Goal: Transaction & Acquisition: Purchase product/service

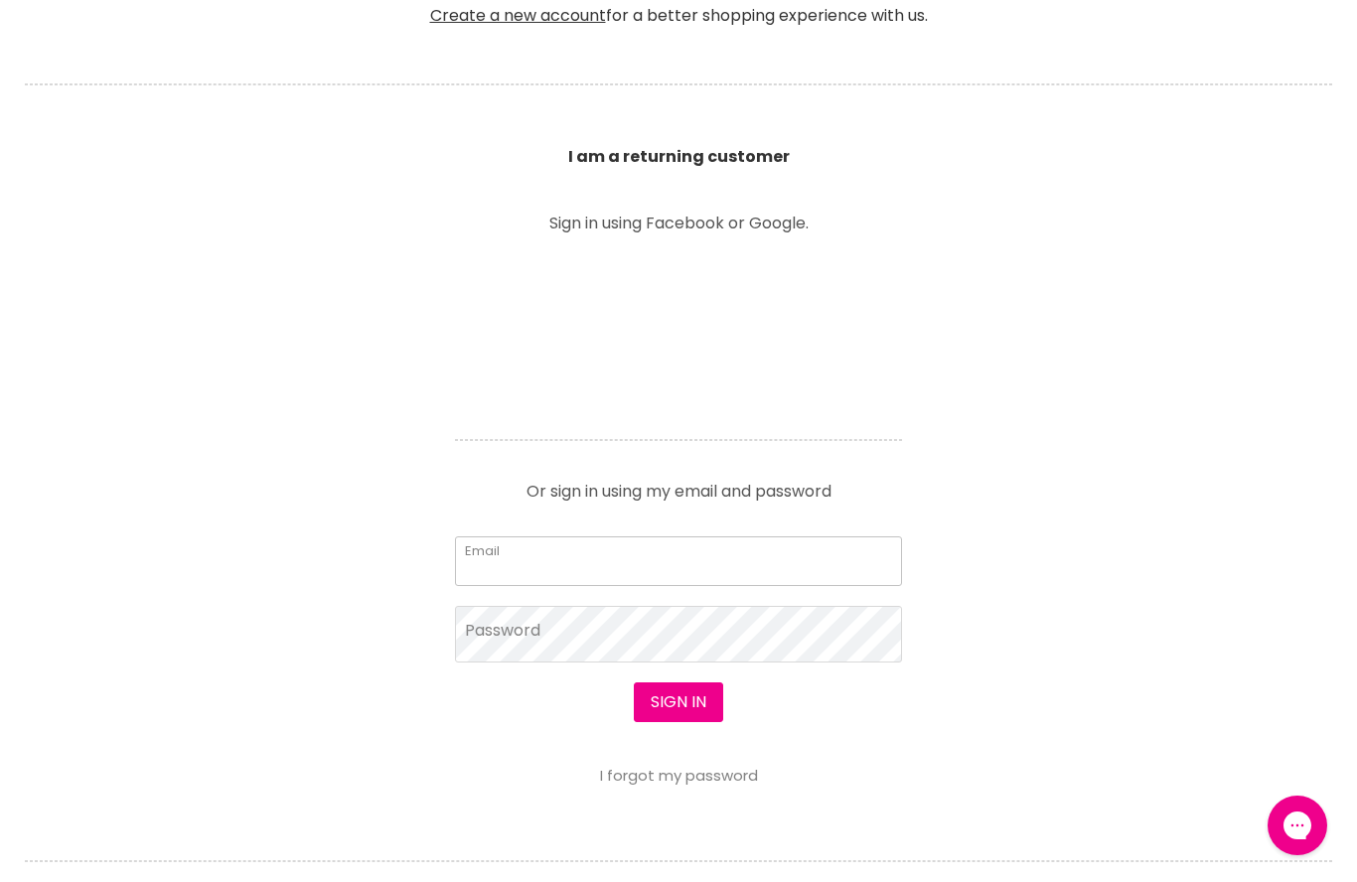
click at [495, 552] on input "Email" at bounding box center [678, 561] width 447 height 50
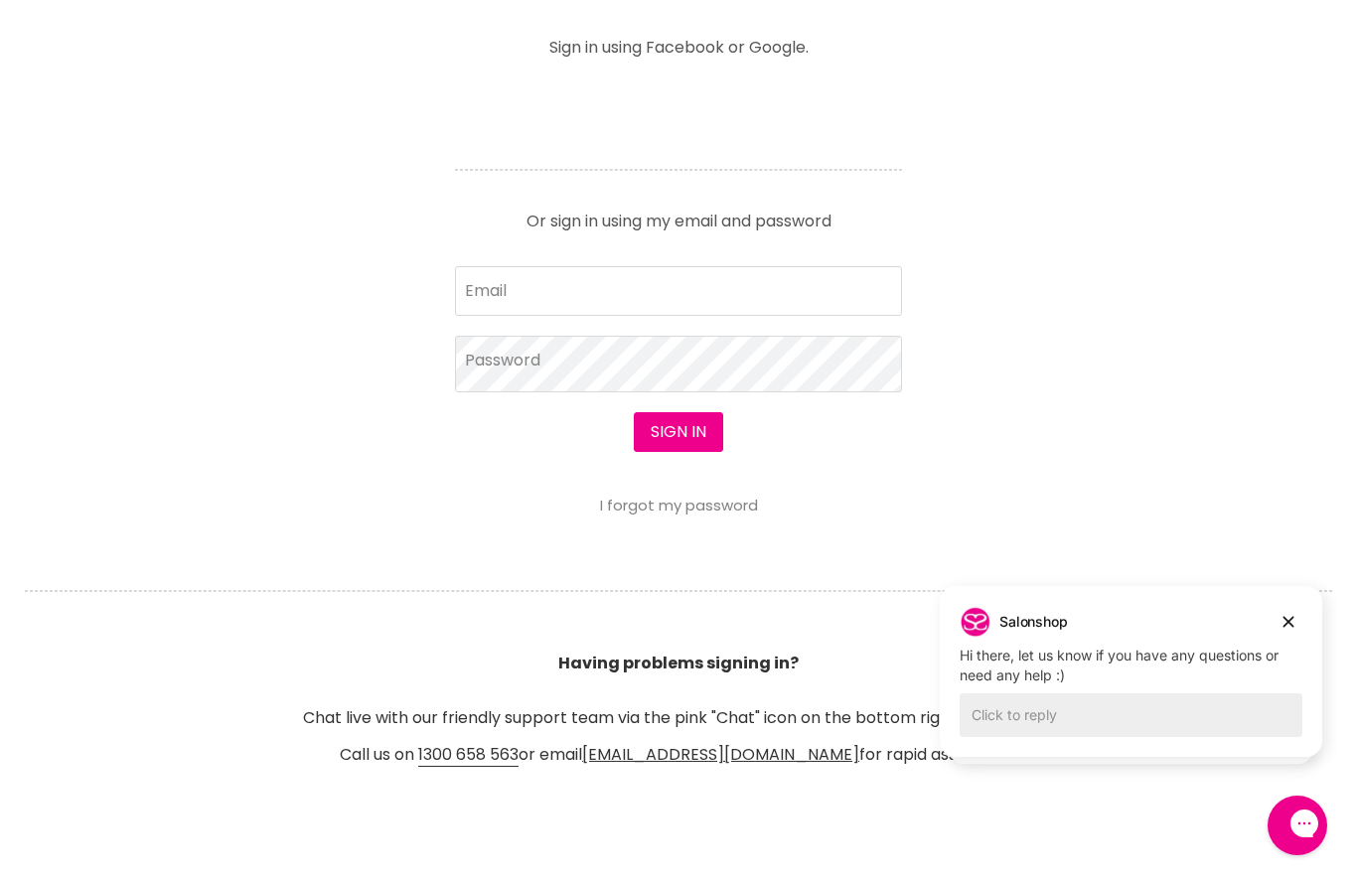
scroll to position [623, 0]
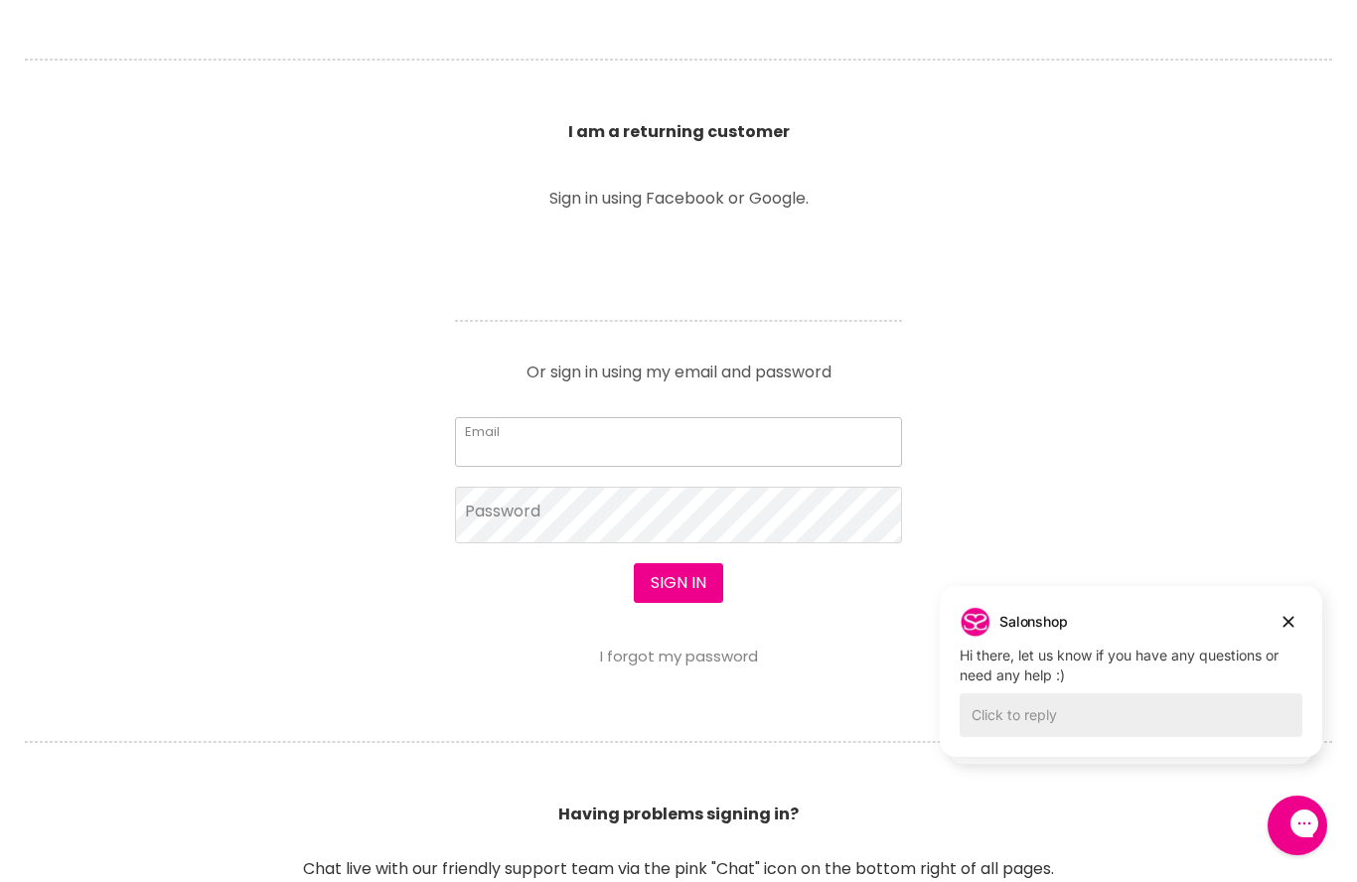
click at [494, 437] on input "Email" at bounding box center [678, 442] width 447 height 50
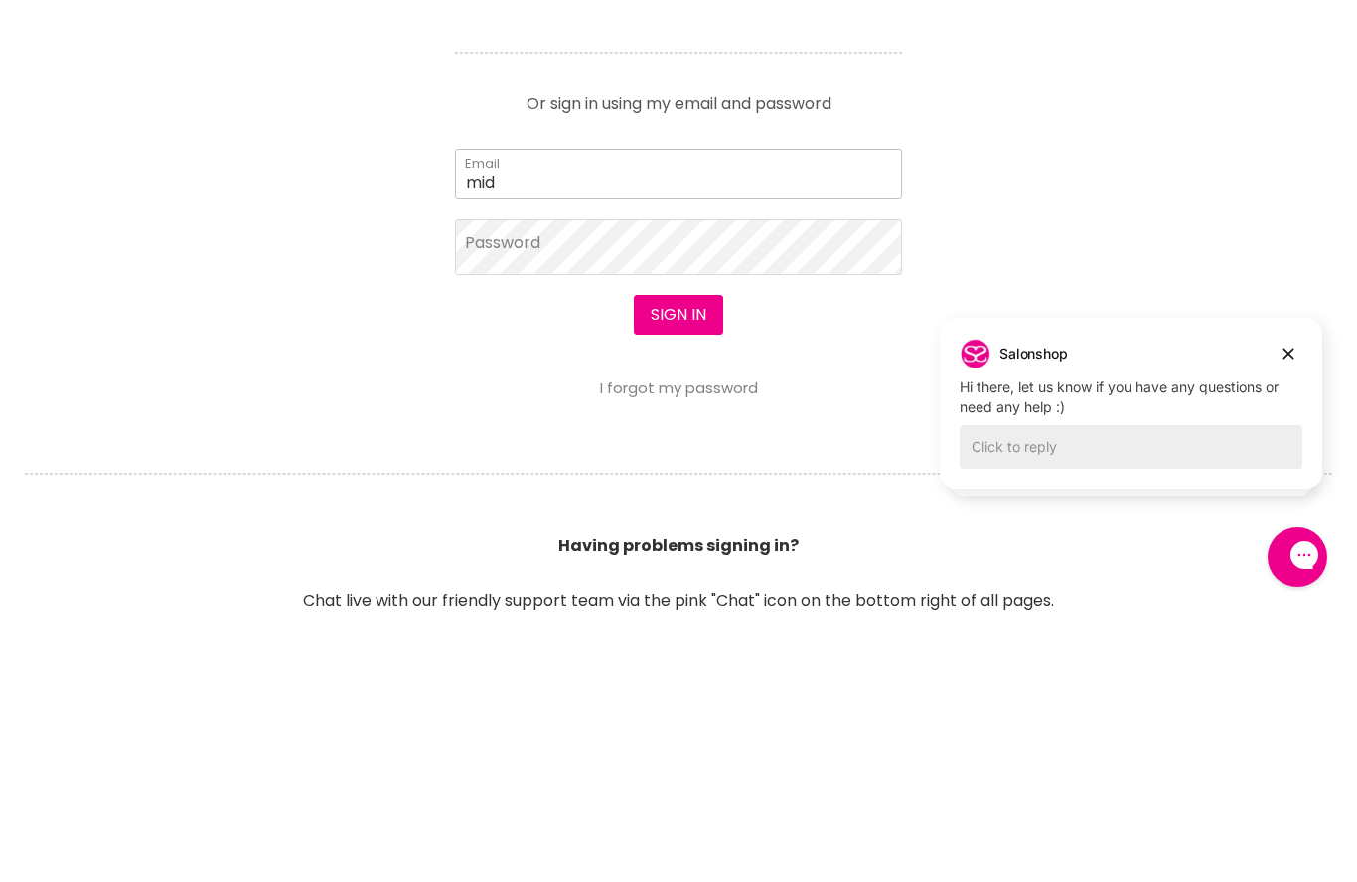
type input "midwayhairandbeauty@hotmail.com"
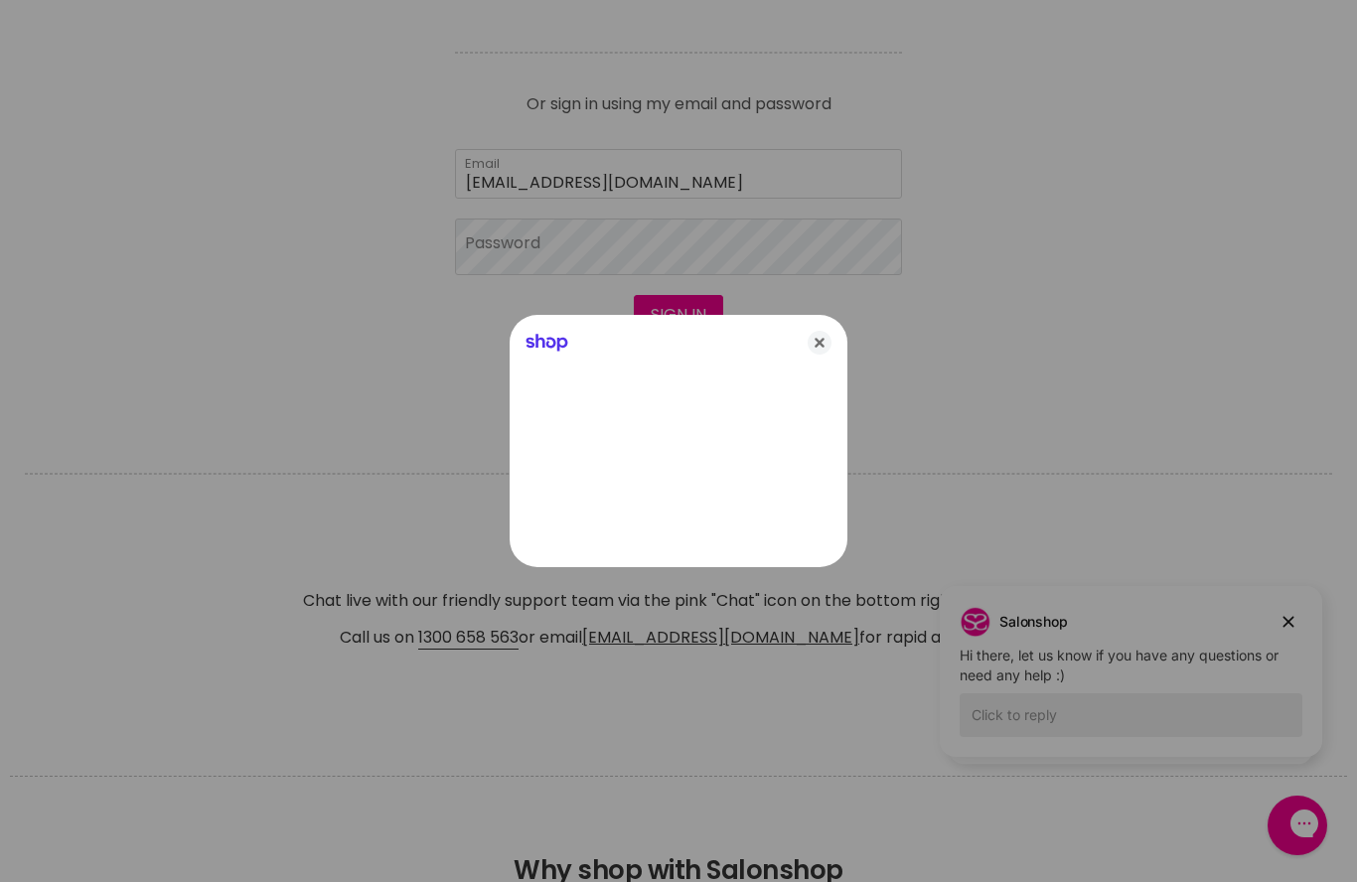
click at [489, 253] on div at bounding box center [678, 441] width 1357 height 882
click at [829, 345] on icon "Close" at bounding box center [819, 343] width 24 height 24
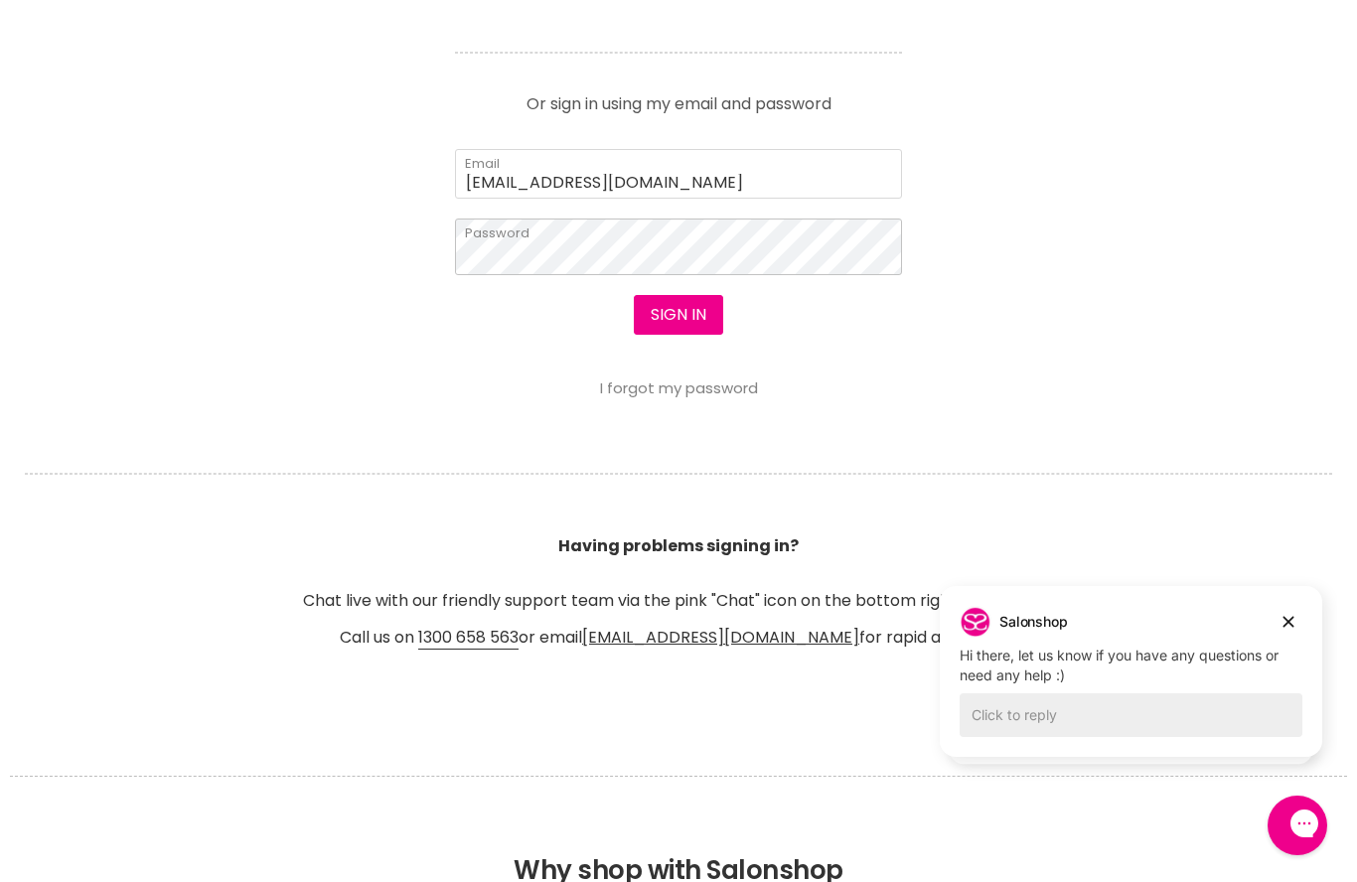
scroll to position [890, 0]
click at [678, 310] on button "Sign in" at bounding box center [678, 316] width 89 height 40
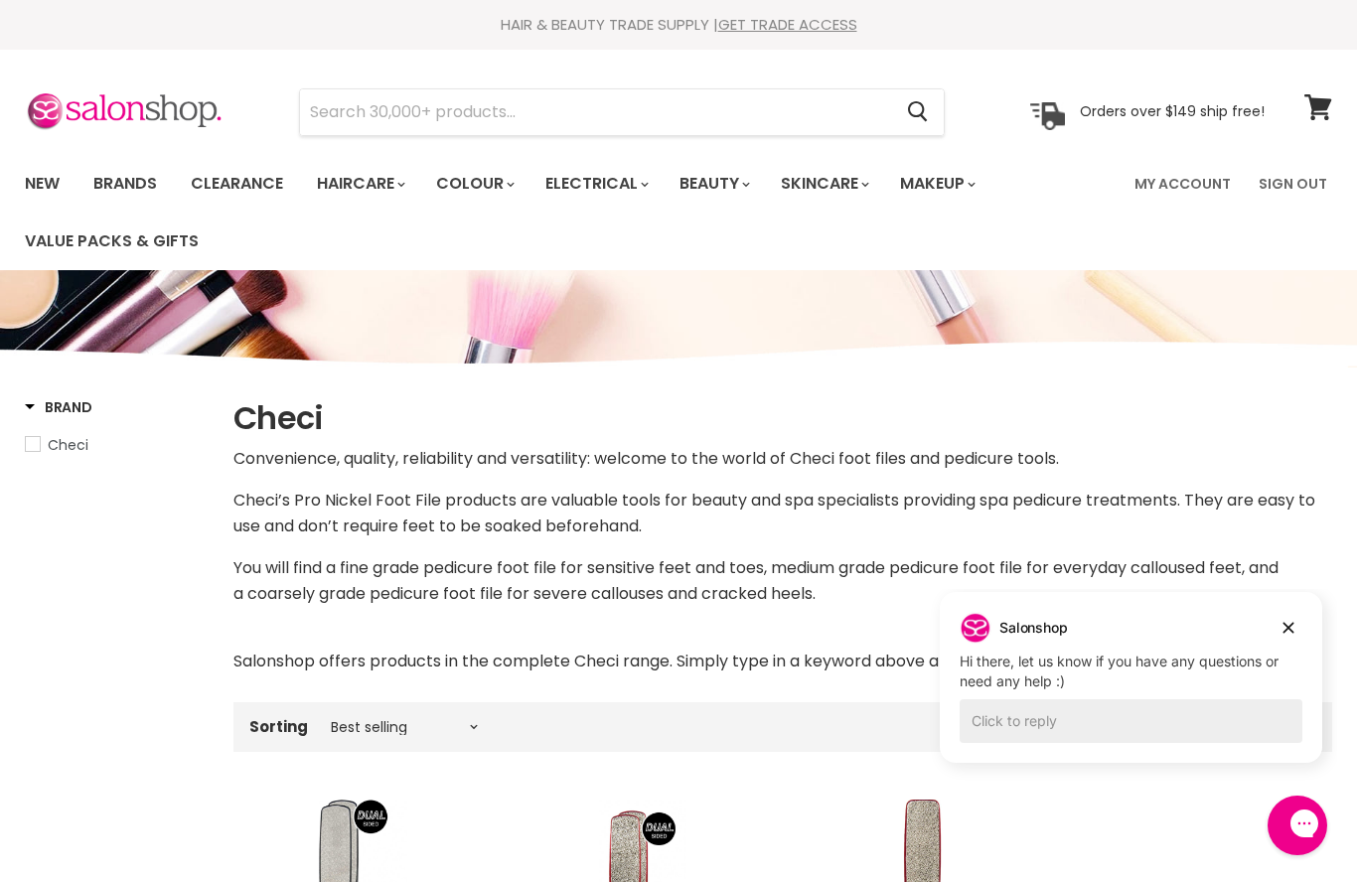
click at [124, 178] on link "Brands" at bounding box center [124, 184] width 93 height 42
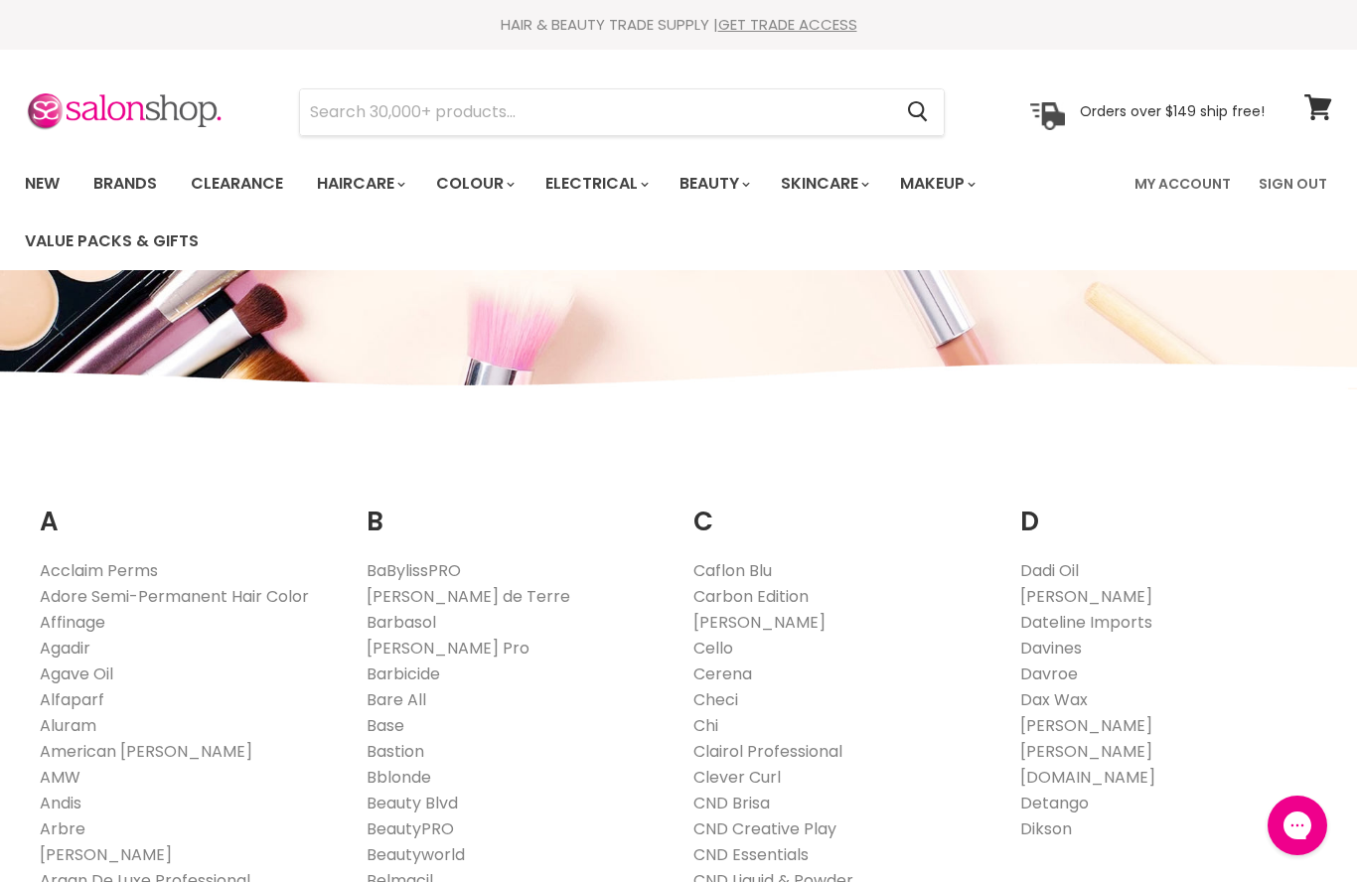
click at [825, 756] on link "Clairol Professional" at bounding box center [767, 751] width 149 height 23
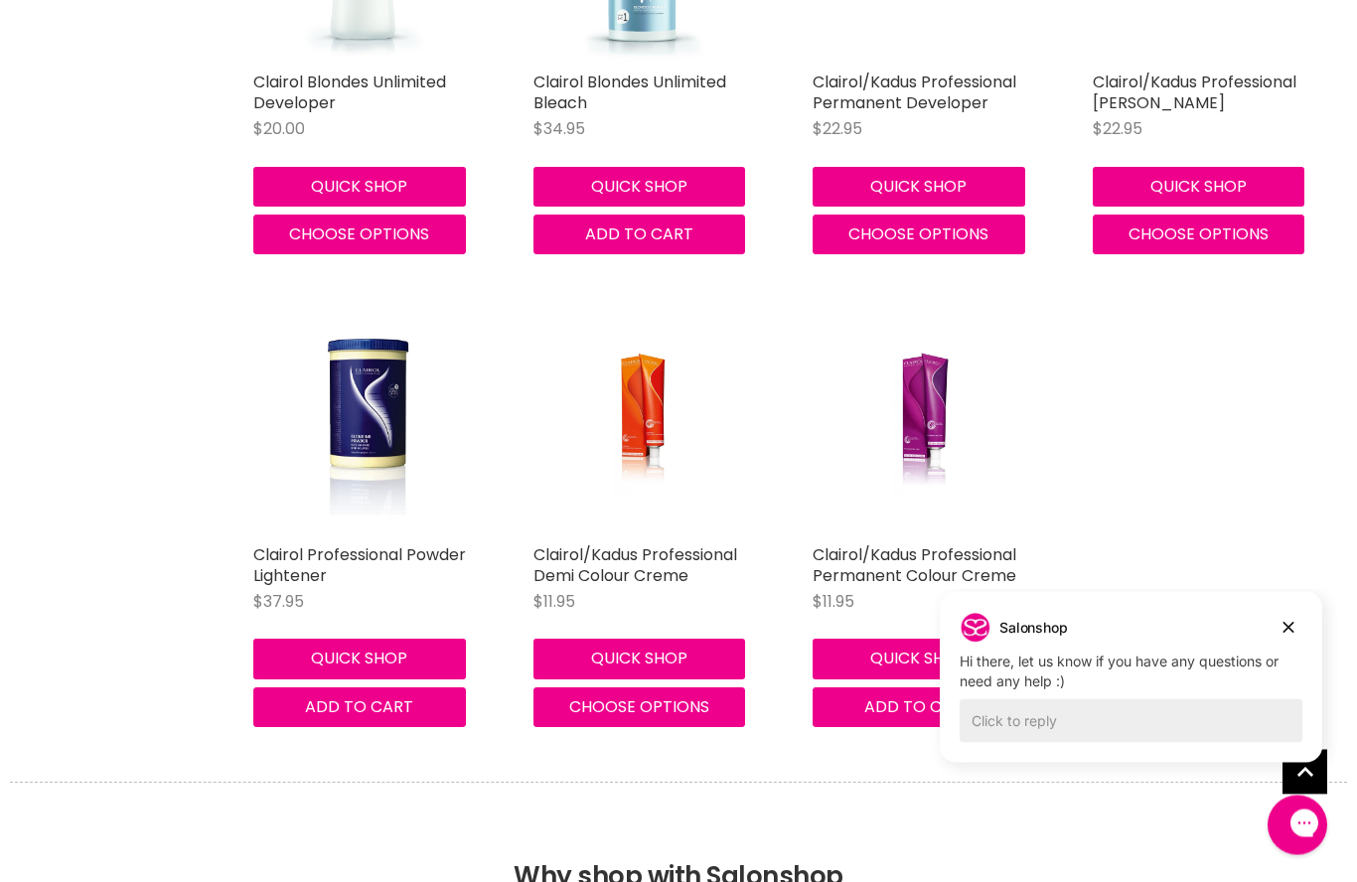
scroll to position [898, 0]
click at [927, 430] on img "Main content" at bounding box center [922, 424] width 147 height 220
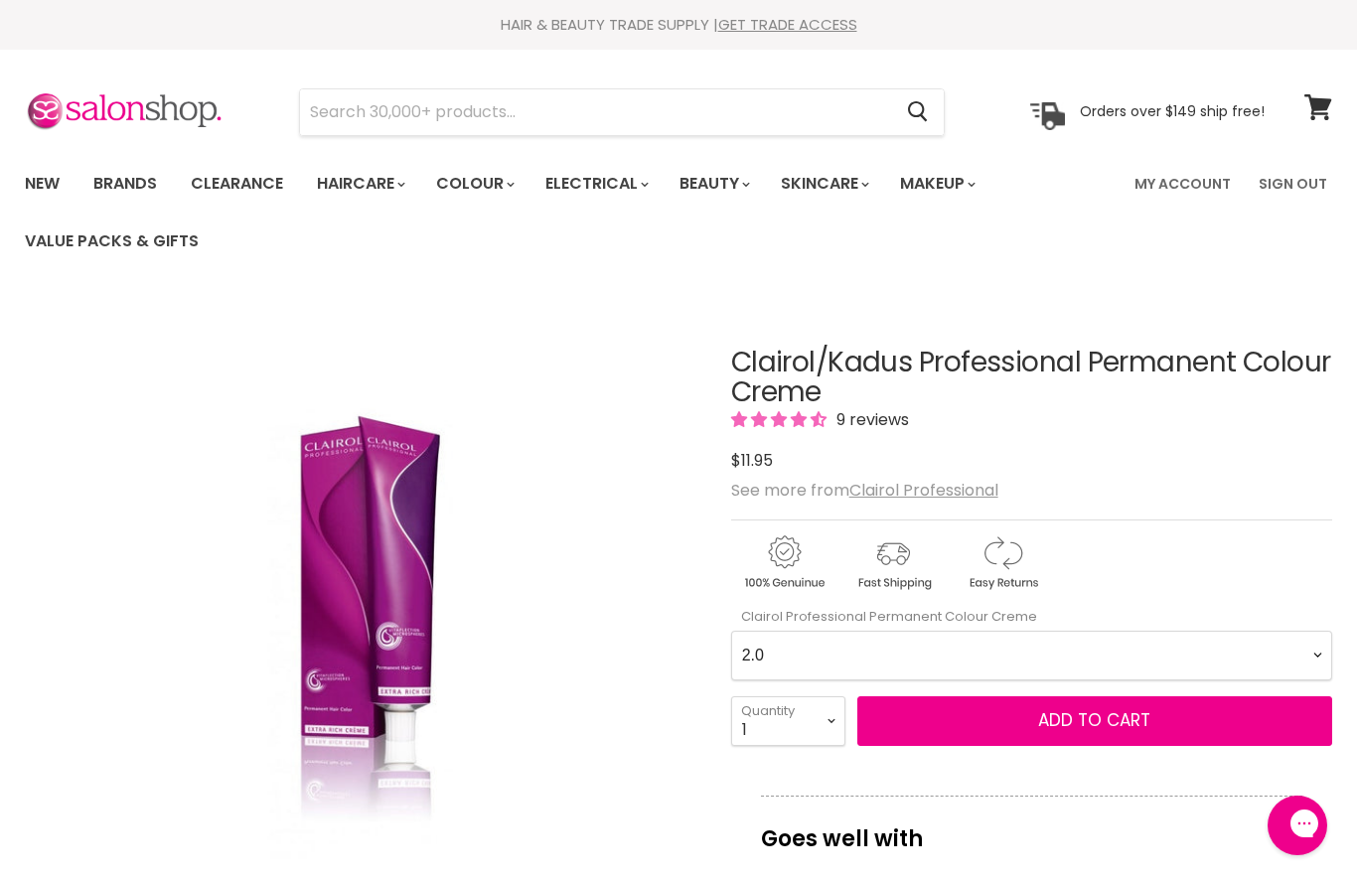
click at [1298, 631] on Creme-0-0 "2.0 2.8 3.0 3.6 4.0 4.07 4.65 4.71 4.75 4.77 5.0 5.07 5.1 5.46 5.5 5.6 5.7 5.71…" at bounding box center [1031, 656] width 601 height 50
